Goal: Transaction & Acquisition: Purchase product/service

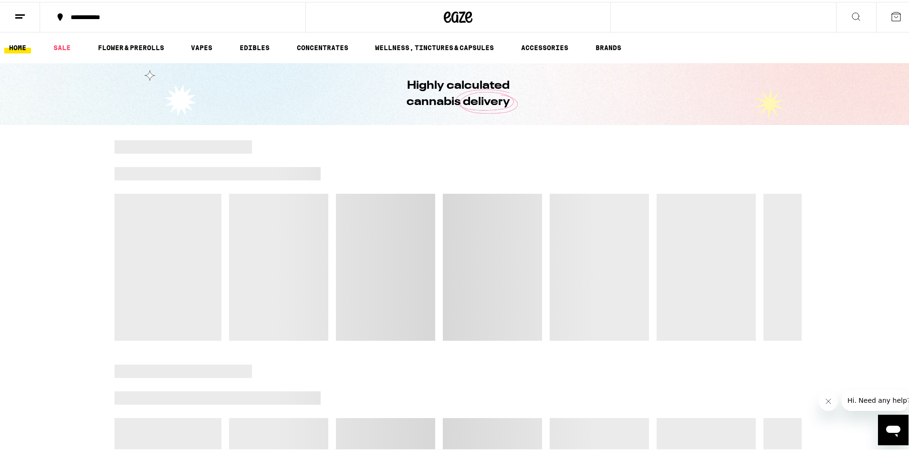
click at [850, 10] on icon at bounding box center [855, 14] width 11 height 11
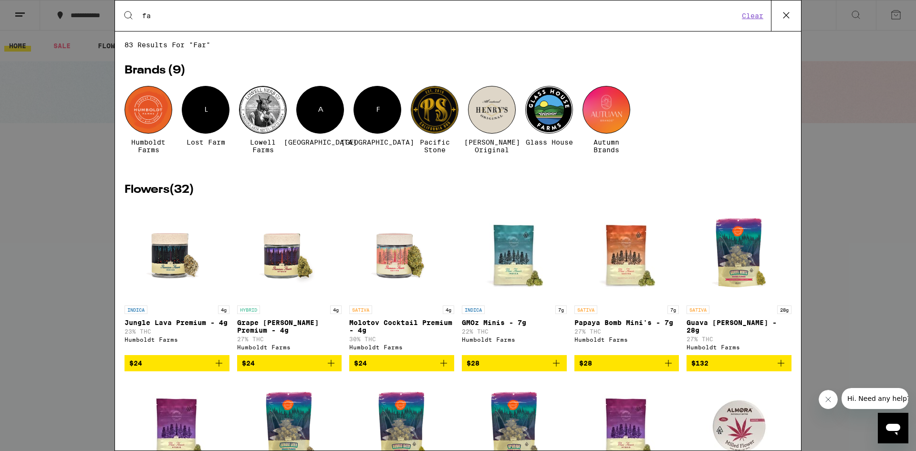
type input "f"
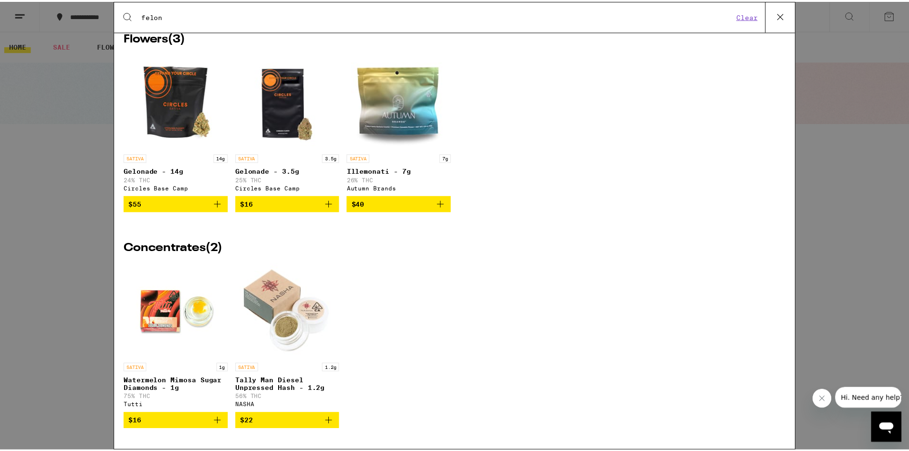
scroll to position [1144, 0]
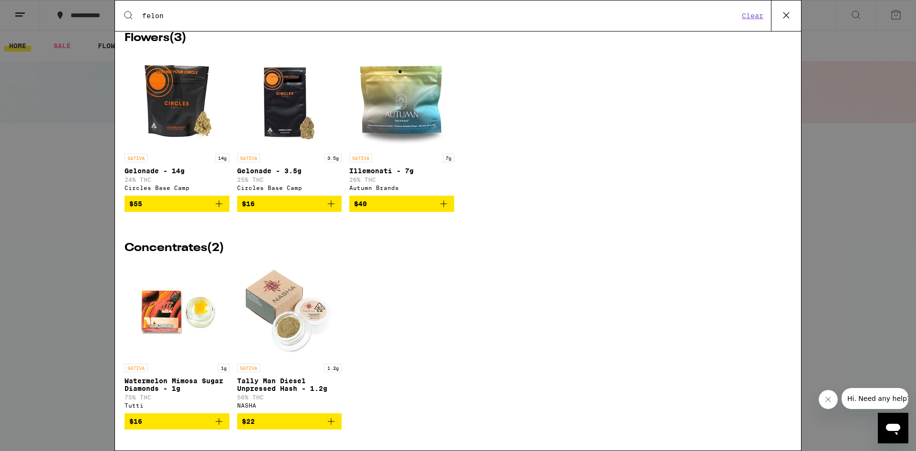
type input "felon"
click at [909, 308] on div "Search for Products felon Clear 37 results for "felon" Edibles ( 15 ) HYBRID Wa…" at bounding box center [458, 225] width 916 height 451
